Goal: Task Accomplishment & Management: Manage account settings

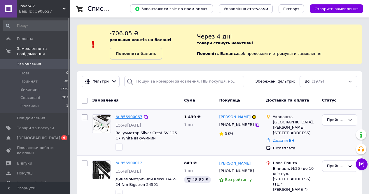
click at [131, 115] on link "№ 356900067" at bounding box center [128, 117] width 27 height 4
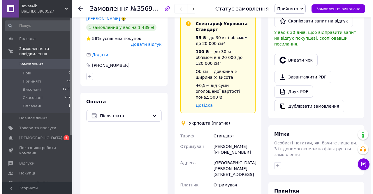
scroll to position [29, 0]
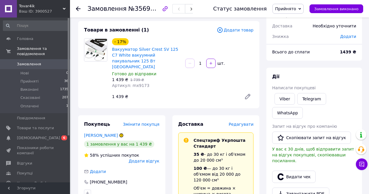
click at [243, 122] on span "Редагувати" at bounding box center [241, 124] width 25 height 5
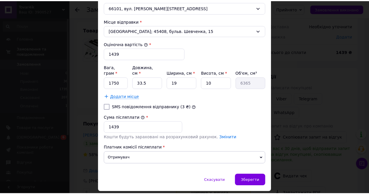
scroll to position [225, 0]
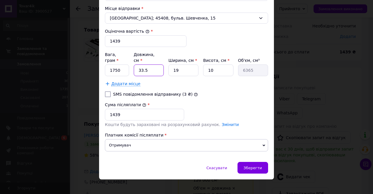
drag, startPoint x: 149, startPoint y: 68, endPoint x: 137, endPoint y: 71, distance: 12.2
click at [132, 67] on div "Вага, грам * 1750 Довжина, см * 33.5 Ширина, см * 19 Висота, см * 10 Об'єм, см³…" at bounding box center [186, 64] width 163 height 24
type input "4"
type input "760"
type input "40"
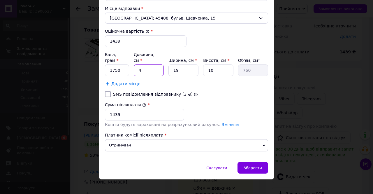
type input "7600"
type input "40"
drag, startPoint x: 213, startPoint y: 65, endPoint x: 203, endPoint y: 66, distance: 10.0
click at [203, 66] on input "10" at bounding box center [218, 70] width 30 height 12
type input "8"
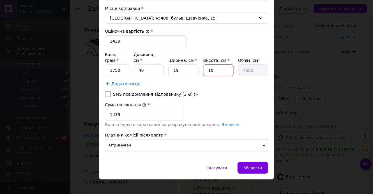
type input "6080"
type input "8"
drag, startPoint x: 179, startPoint y: 68, endPoint x: 168, endPoint y: 68, distance: 11.4
click at [169, 68] on input "19" at bounding box center [184, 70] width 30 height 12
type input "2"
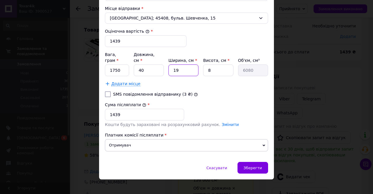
type input "640"
type input "20"
type input "6400"
type input "20"
click at [253, 166] on span "Зберегти" at bounding box center [253, 168] width 18 height 4
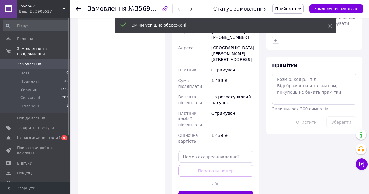
scroll to position [292, 0]
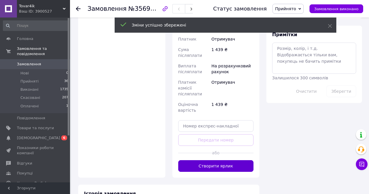
click at [227, 160] on button "Створити ярлик" at bounding box center [216, 166] width 76 height 12
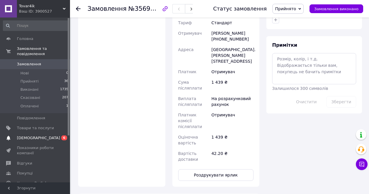
click at [36, 135] on span "[DEMOGRAPHIC_DATA]" at bounding box center [38, 137] width 43 height 5
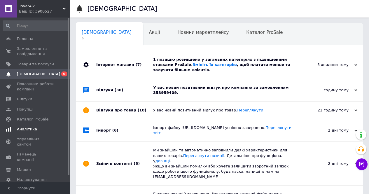
scroll to position [0, 2]
click at [222, 85] on div "У вас новий позитивний відгук про компанію за замовленням 353959409." at bounding box center [226, 90] width 146 height 10
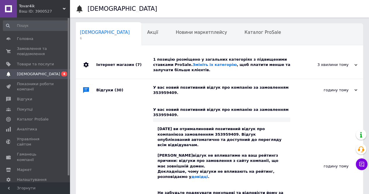
click at [181, 179] on div "12.08.2025 ви отримали новий позитивний відгук про компанію за замовленням 3539…" at bounding box center [221, 171] width 128 height 90
click at [30, 49] on span "Замовлення та повідомлення" at bounding box center [35, 51] width 37 height 10
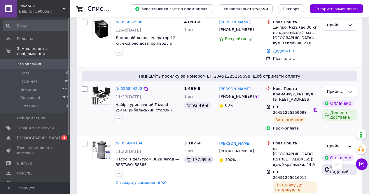
scroll to position [379, 0]
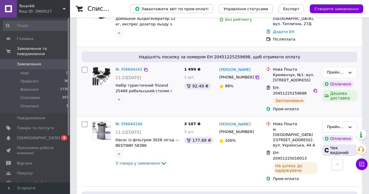
click at [255, 75] on icon at bounding box center [257, 77] width 5 height 5
click at [313, 88] on icon at bounding box center [315, 90] width 5 height 5
click at [125, 67] on link "№ 356844242" at bounding box center [128, 69] width 27 height 4
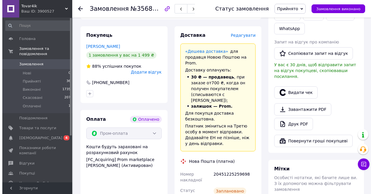
scroll to position [146, 0]
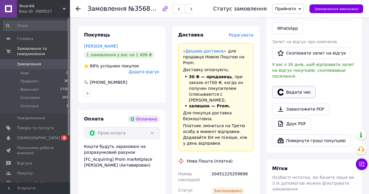
click at [295, 86] on button "Видати чек" at bounding box center [293, 92] width 43 height 12
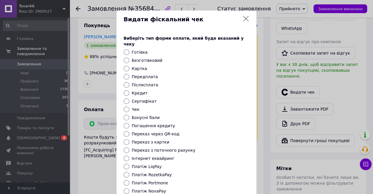
click at [152, 58] on label "Безготівковий" at bounding box center [147, 60] width 31 height 5
click at [129, 57] on input "Безготівковий" at bounding box center [127, 60] width 6 height 6
radio input "true"
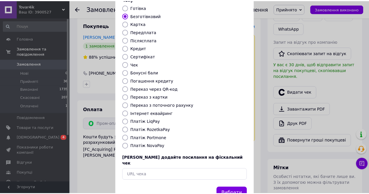
scroll to position [57, 0]
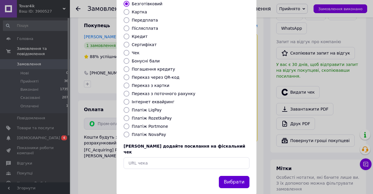
drag, startPoint x: 230, startPoint y: 170, endPoint x: 78, endPoint y: 103, distance: 165.4
click at [230, 176] on button "Вибрати" at bounding box center [234, 182] width 31 height 13
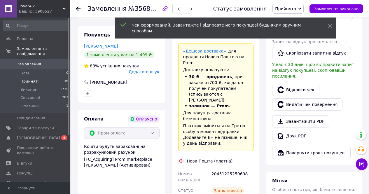
click at [22, 79] on span "Прийняті" at bounding box center [29, 81] width 18 height 5
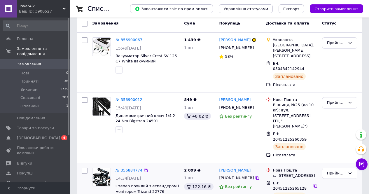
scroll to position [87, 0]
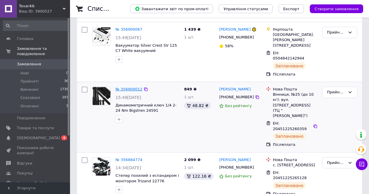
click at [128, 87] on link "№ 356900012" at bounding box center [128, 89] width 27 height 4
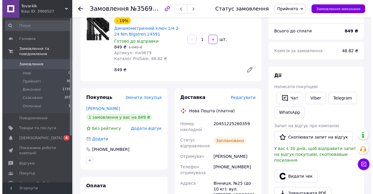
scroll to position [87, 0]
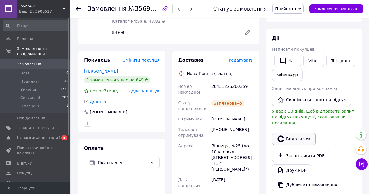
click at [298, 134] on button "Видати чек" at bounding box center [293, 139] width 43 height 12
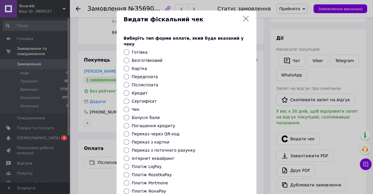
click at [147, 83] on label "Післясплата" at bounding box center [145, 85] width 27 height 5
click at [129, 82] on input "Післясплата" at bounding box center [127, 85] width 6 height 6
radio input "true"
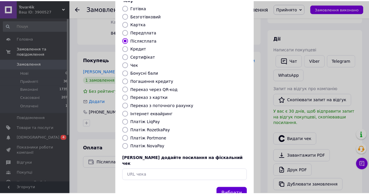
scroll to position [57, 0]
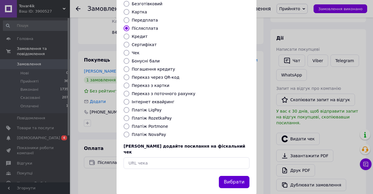
click at [231, 176] on button "Вибрати" at bounding box center [234, 182] width 31 height 13
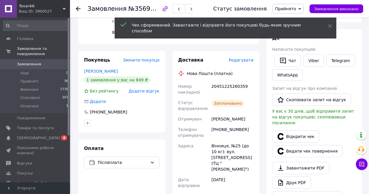
click at [25, 79] on span "Прийняті" at bounding box center [29, 81] width 18 height 5
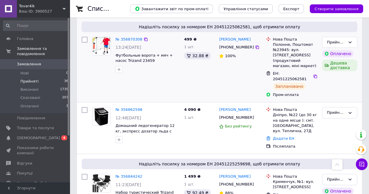
scroll to position [292, 0]
